Goal: Task Accomplishment & Management: Use online tool/utility

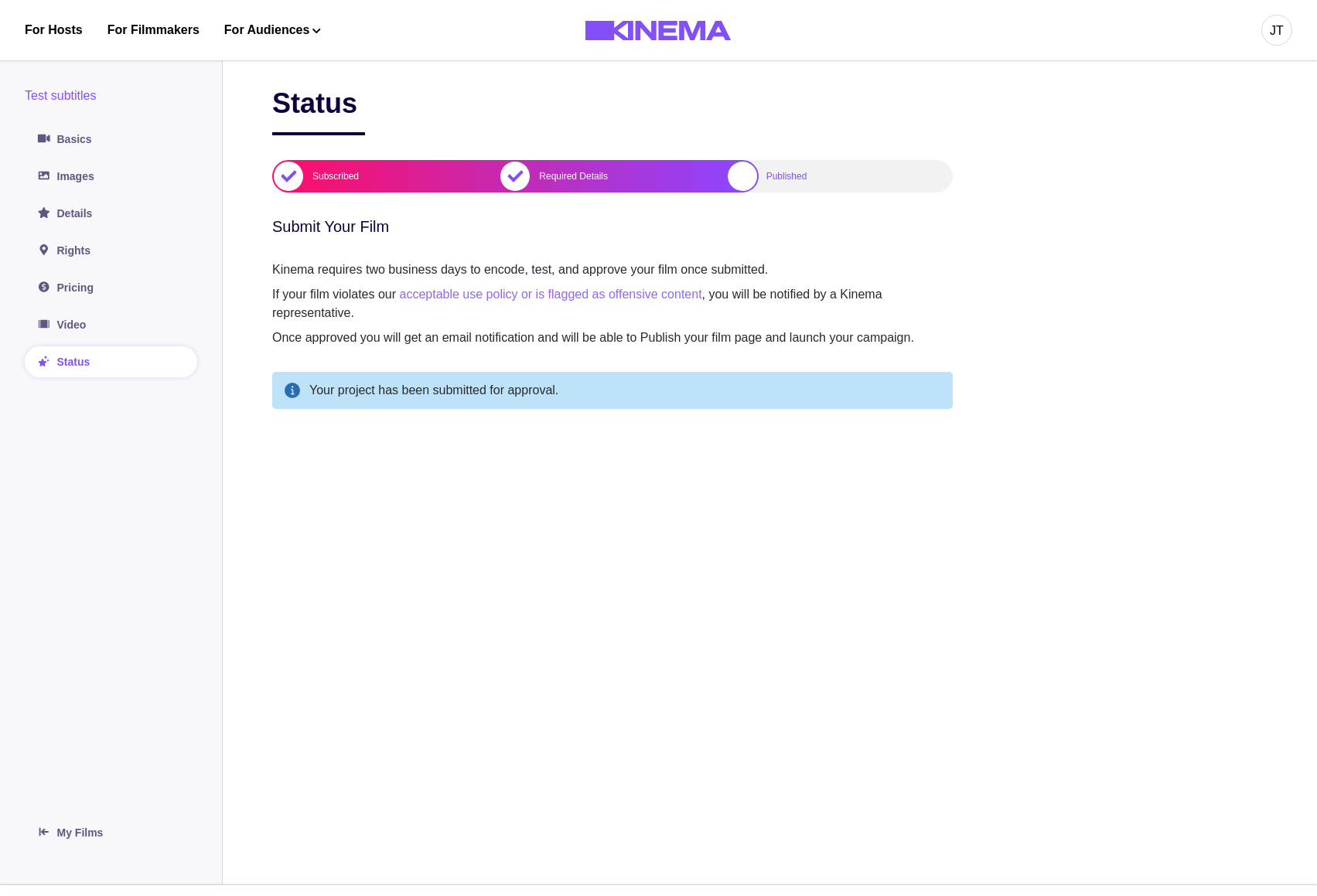
click at [1278, 29] on div "JT" at bounding box center [1276, 30] width 14 height 19
click at [1206, 77] on div "Dashboard" at bounding box center [1195, 87] width 168 height 43
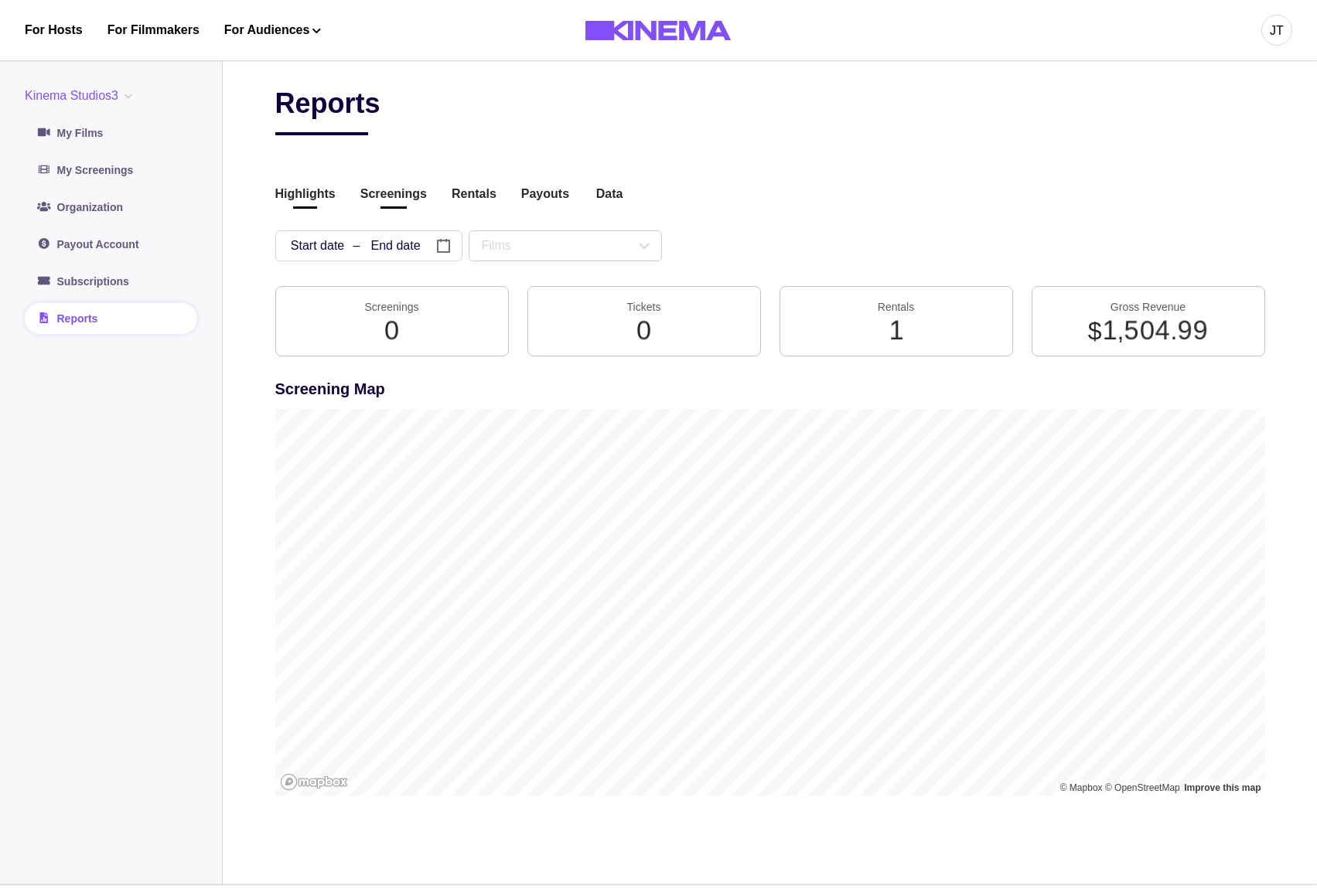
click at [369, 200] on button "Screenings" at bounding box center [393, 194] width 66 height 21
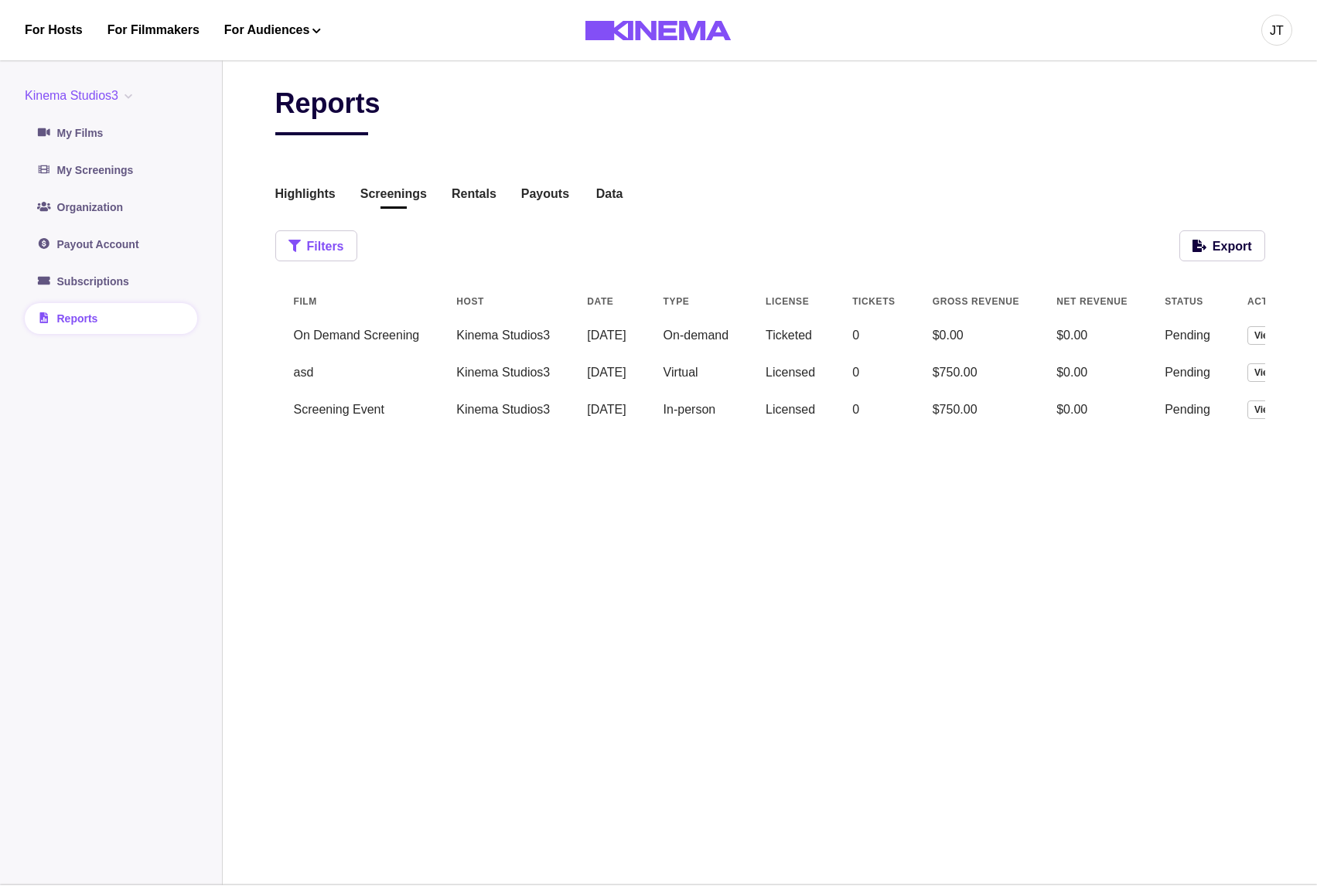
click at [311, 247] on button "Filters" at bounding box center [316, 246] width 82 height 31
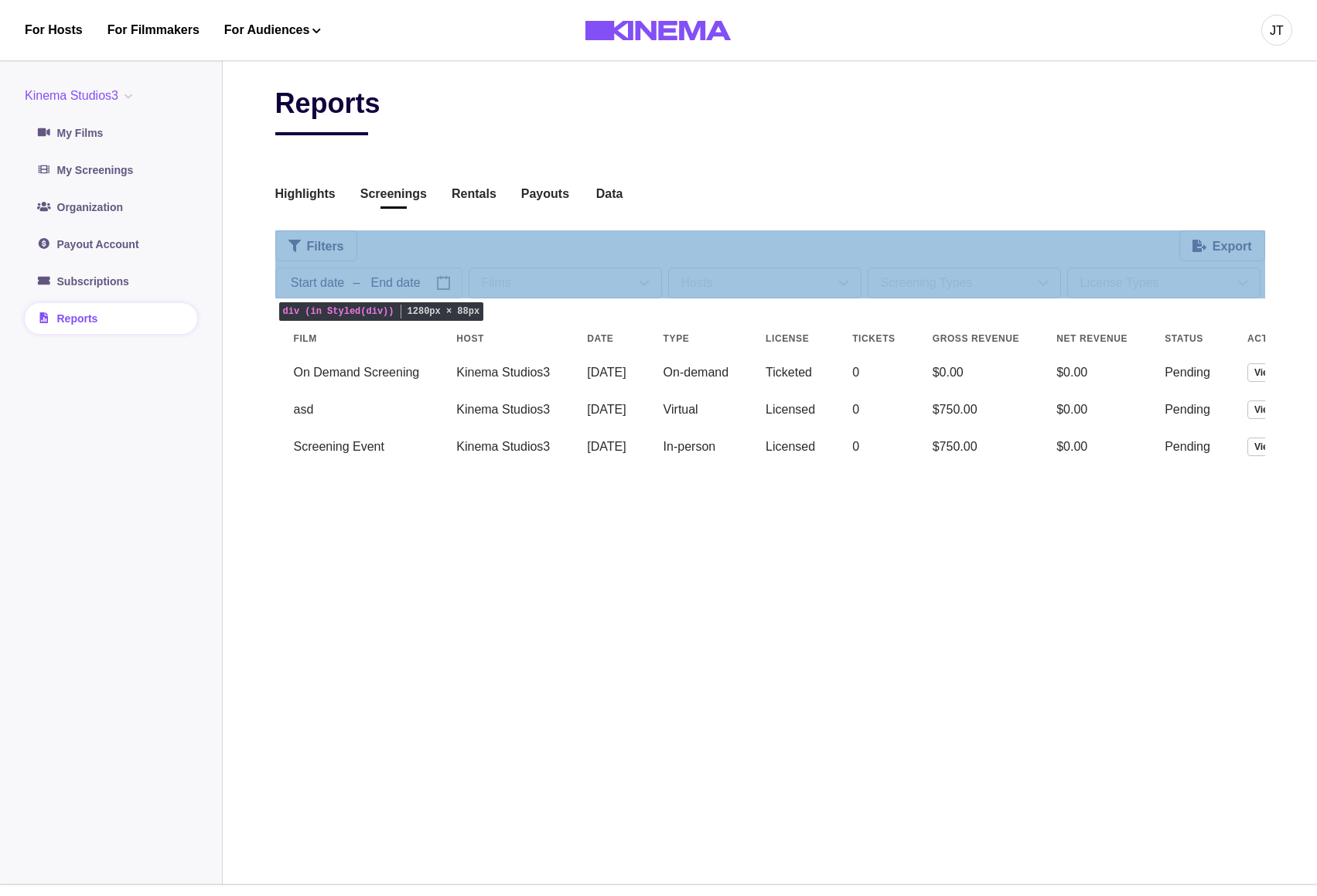
click at [442, 264] on div "Filters Export / / – / / « ‹ August 2025 › » Sun Mon Tue Wed Thu Fri Sat 27 28 …" at bounding box center [770, 264] width 990 height 68
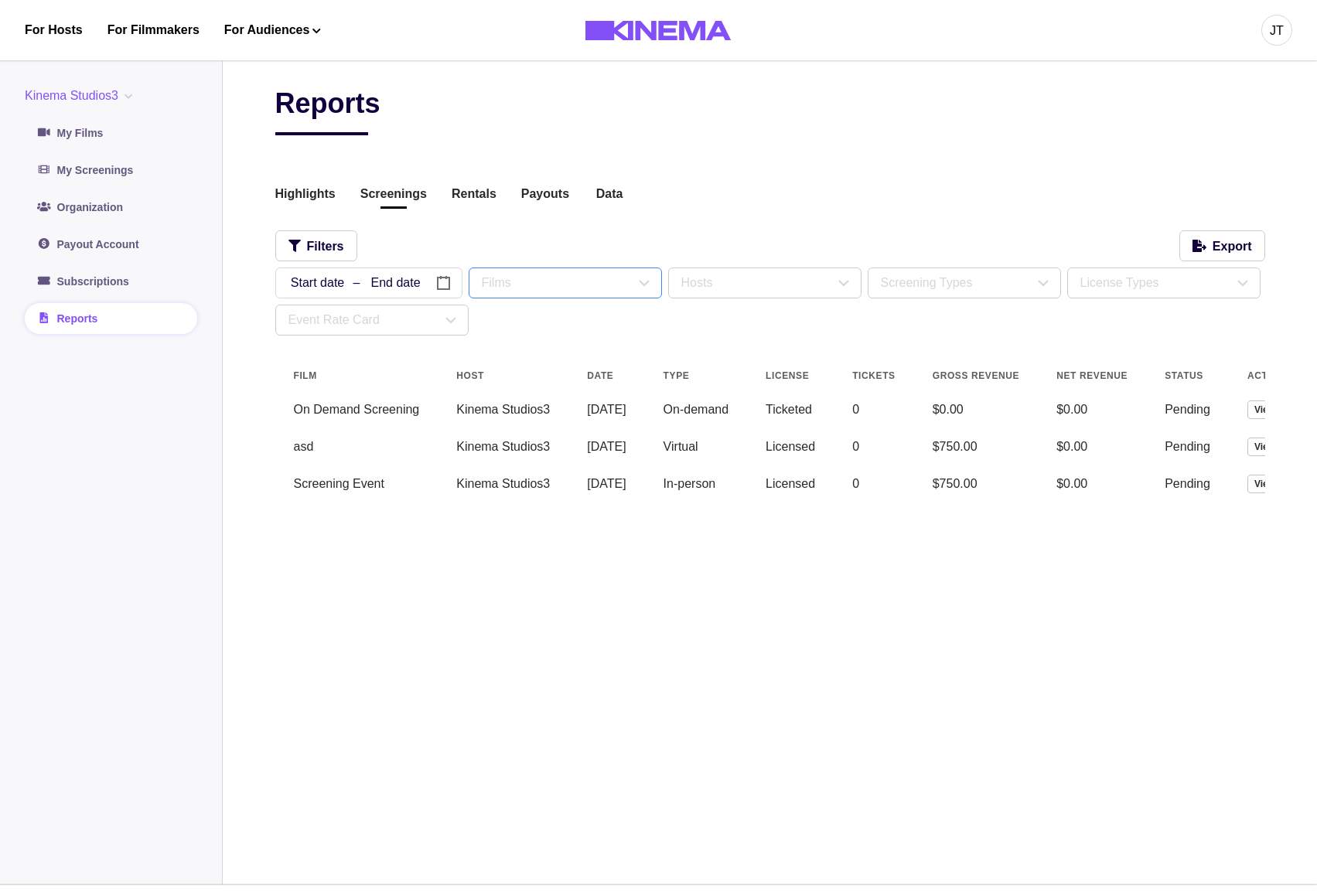
click at [512, 286] on div "Films" at bounding box center [558, 283] width 153 height 19
click at [550, 284] on div "Films" at bounding box center [558, 283] width 153 height 19
click at [732, 277] on div "Hosts" at bounding box center [757, 283] width 153 height 19
click at [764, 281] on div "Hosts" at bounding box center [757, 283] width 153 height 19
click at [943, 286] on div "Screening Types" at bounding box center [957, 283] width 153 height 19
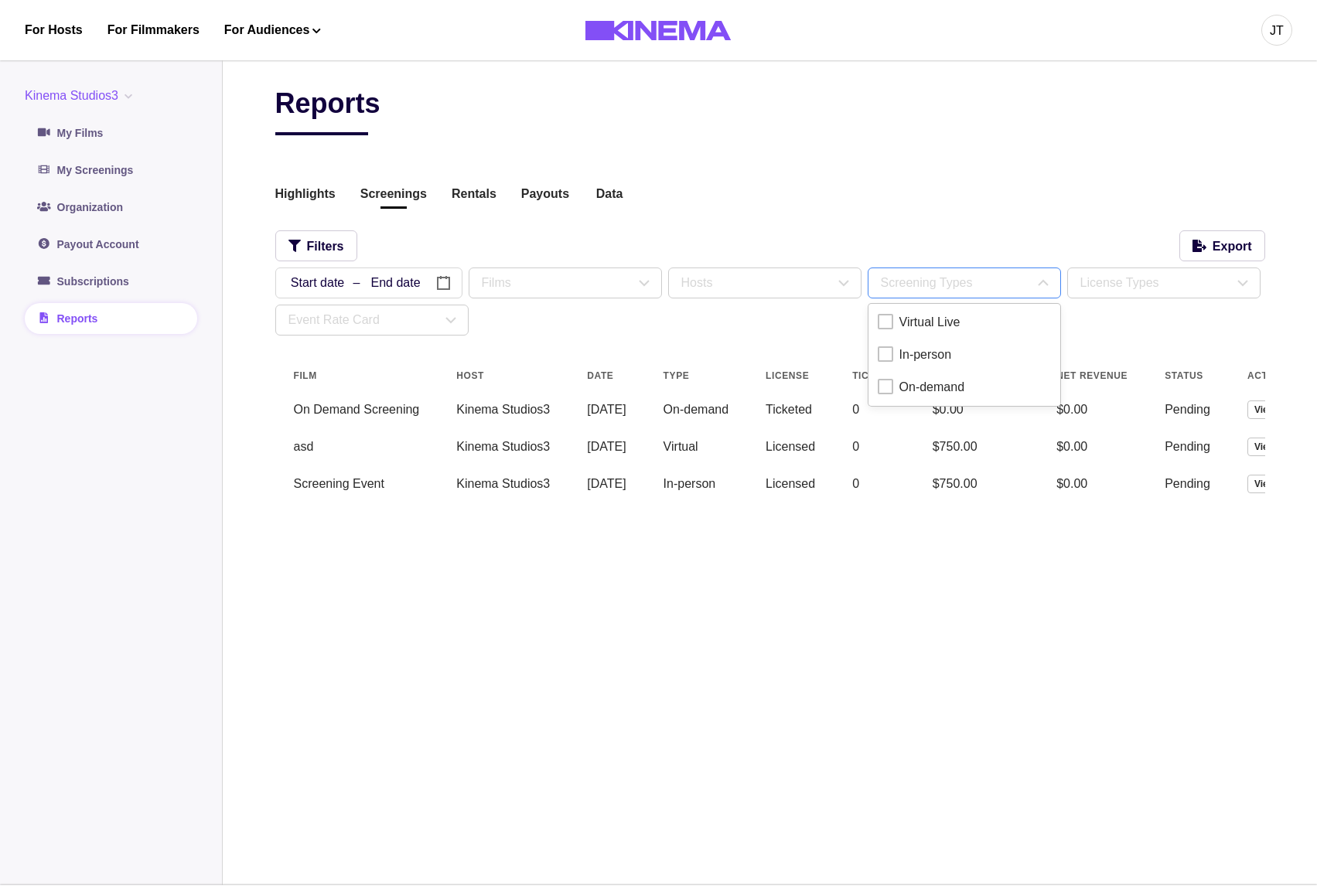
click at [1012, 287] on div "Screening Types" at bounding box center [957, 283] width 153 height 19
click at [1095, 282] on div "License Types" at bounding box center [1156, 283] width 153 height 19
click at [1102, 281] on div "License Types" at bounding box center [1156, 283] width 153 height 19
